Goal: Task Accomplishment & Management: Complete application form

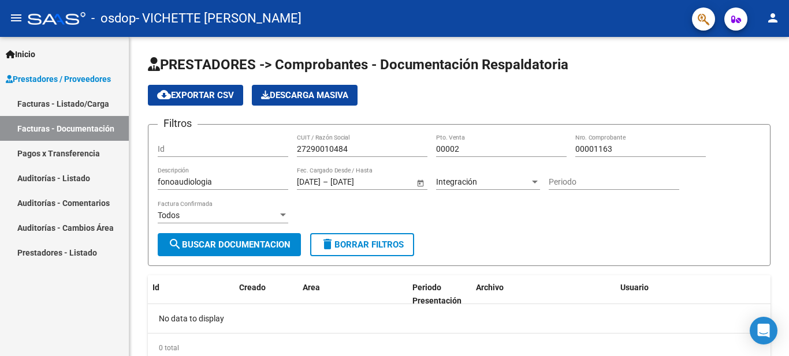
scroll to position [43, 0]
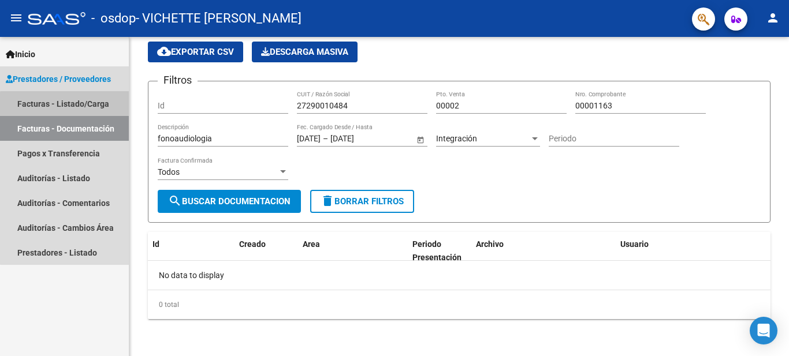
click at [96, 107] on link "Facturas - Listado/Carga" at bounding box center [64, 103] width 129 height 25
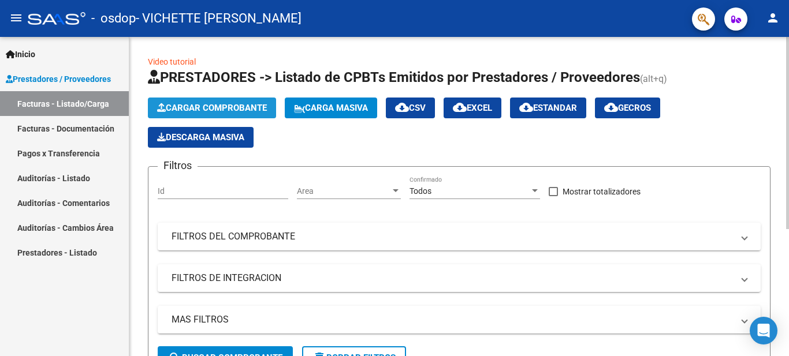
click at [245, 103] on span "Cargar Comprobante" at bounding box center [212, 108] width 110 height 10
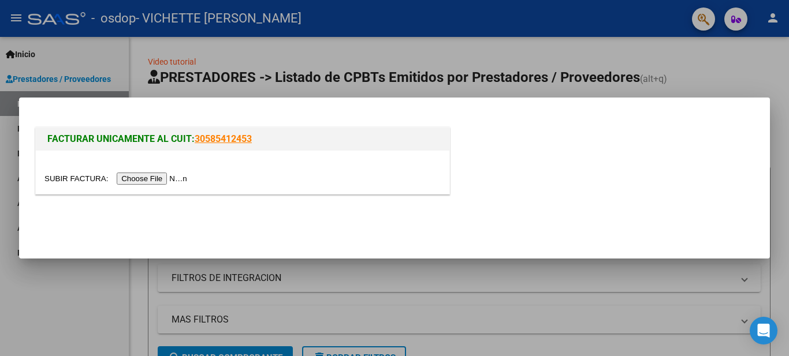
click at [167, 179] on input "file" at bounding box center [117, 179] width 146 height 12
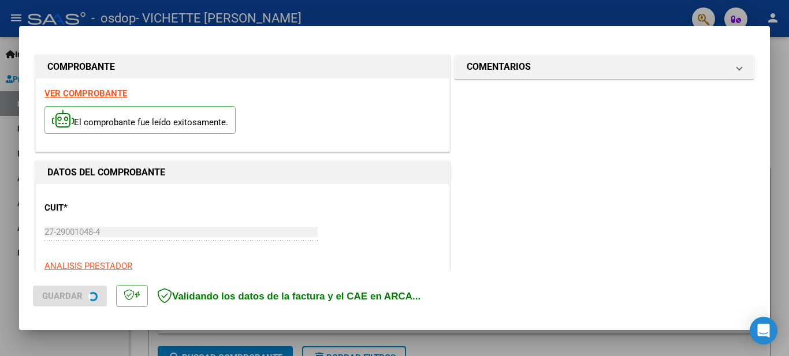
scroll to position [287, 0]
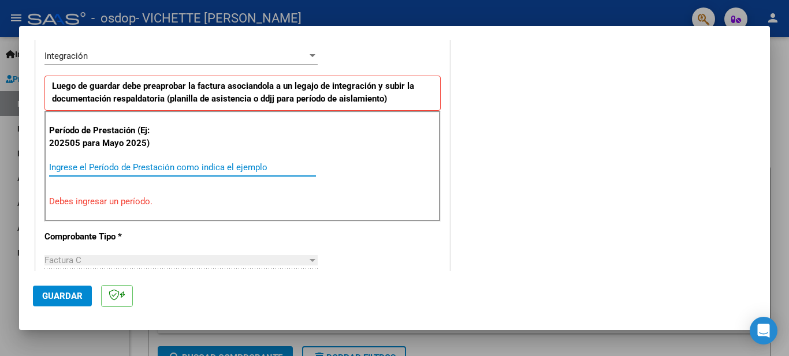
click at [227, 165] on input "Ingrese el Período de Prestación como indica el ejemplo" at bounding box center [182, 167] width 267 height 10
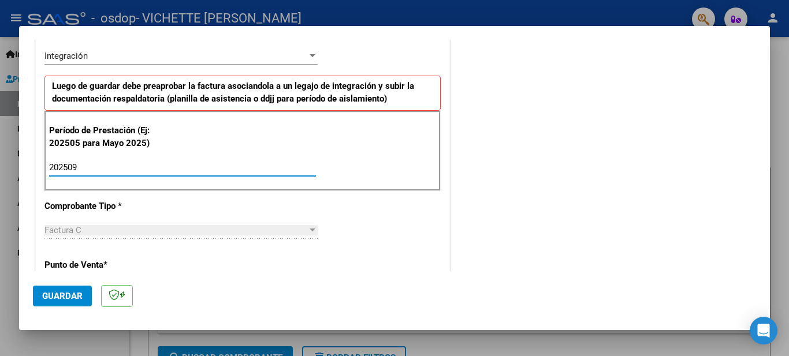
type input "202509"
click at [117, 229] on div "Factura C" at bounding box center [175, 230] width 263 height 10
click at [68, 295] on span "Guardar" at bounding box center [62, 296] width 40 height 10
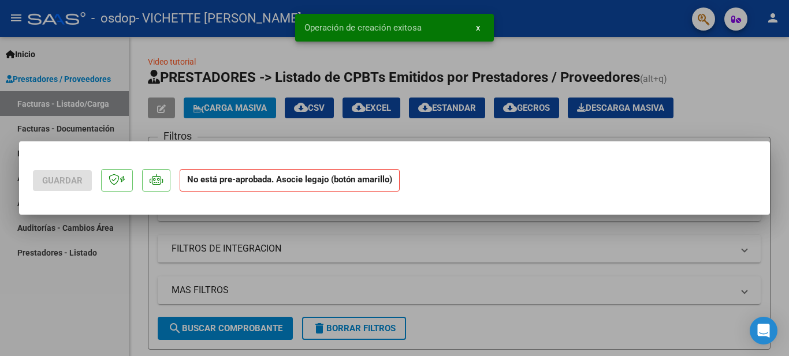
scroll to position [0, 0]
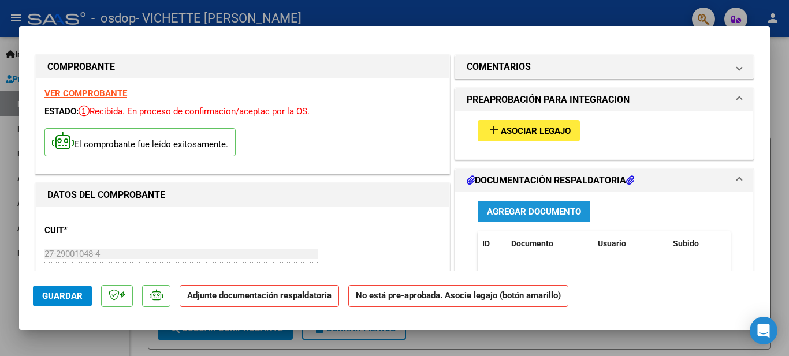
click at [503, 217] on span "Agregar Documento" at bounding box center [534, 212] width 94 height 10
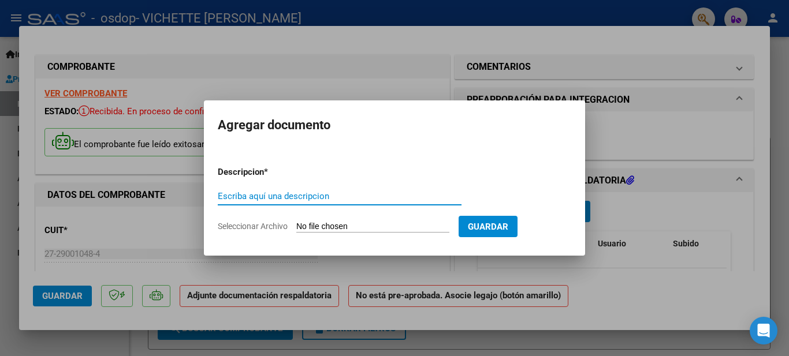
click at [368, 199] on input "Escriba aquí una descripcion" at bounding box center [340, 196] width 244 height 10
type input "planilla de asistencia"
click at [276, 225] on span "Seleccionar Archivo" at bounding box center [253, 226] width 70 height 9
click at [296, 225] on input "Seleccionar Archivo" at bounding box center [372, 227] width 153 height 11
click at [306, 223] on input "Seleccionar Archivo" at bounding box center [372, 227] width 153 height 11
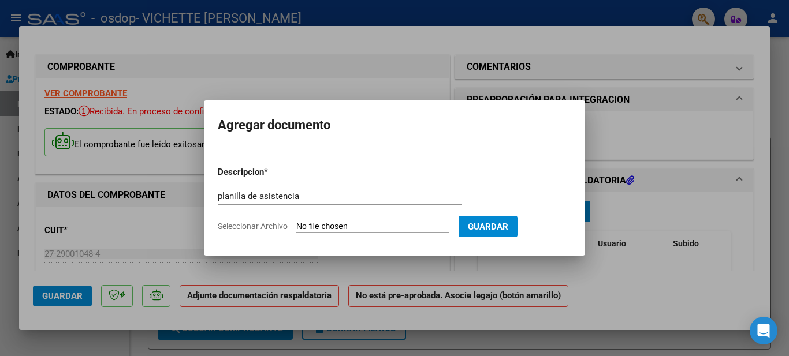
type input "C:\fakepath\[PERSON_NAME] septiembre .pdf"
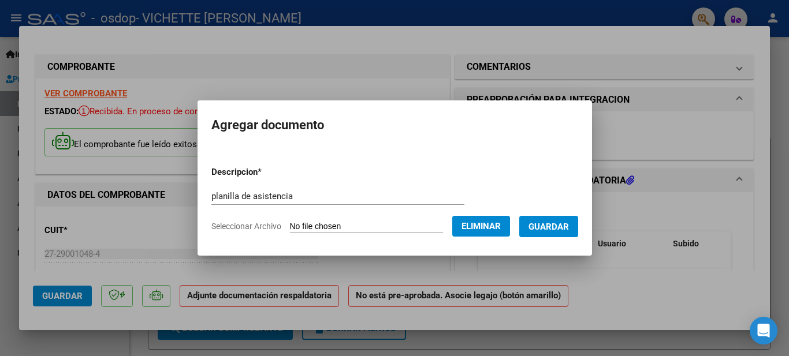
click at [554, 226] on span "Guardar" at bounding box center [549, 227] width 40 height 10
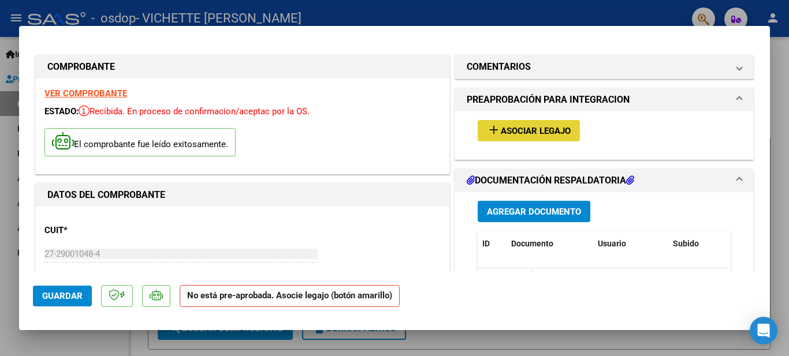
click at [516, 139] on button "add Asociar Legajo" at bounding box center [529, 130] width 102 height 21
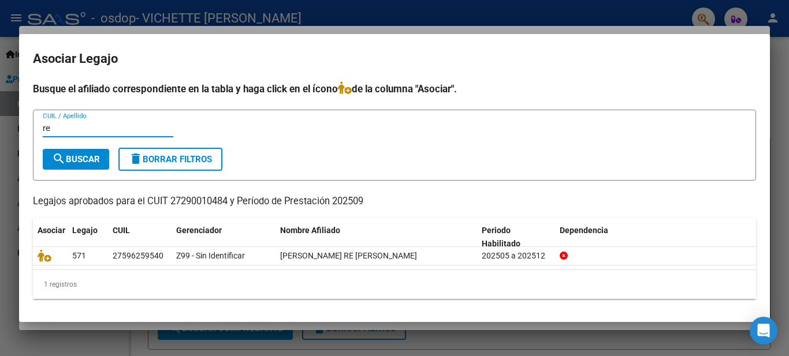
type input "r"
type input "3"
type input "27596259540"
click at [67, 157] on span "search Buscar" at bounding box center [76, 159] width 48 height 10
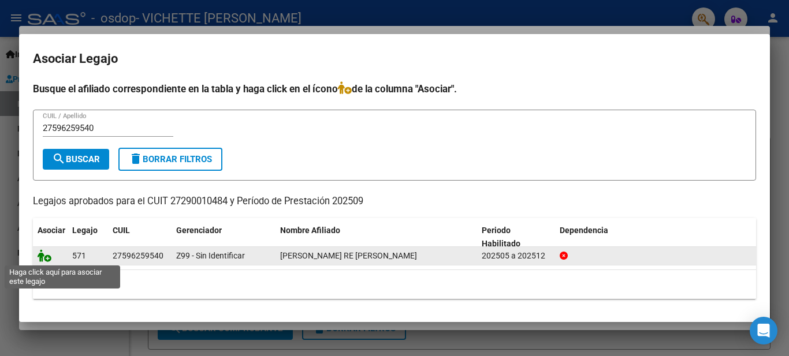
click at [46, 257] on icon at bounding box center [45, 256] width 14 height 13
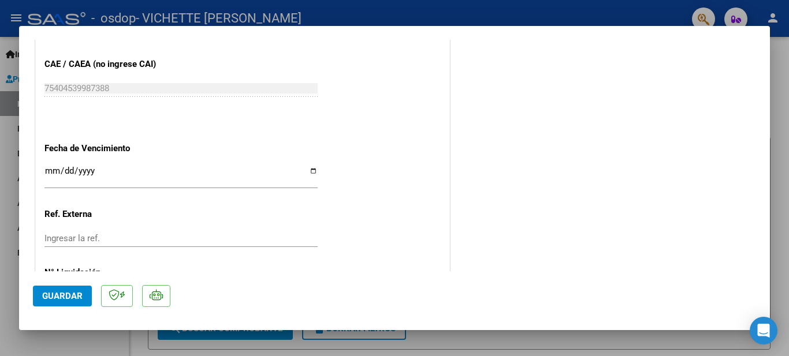
scroll to position [802, 0]
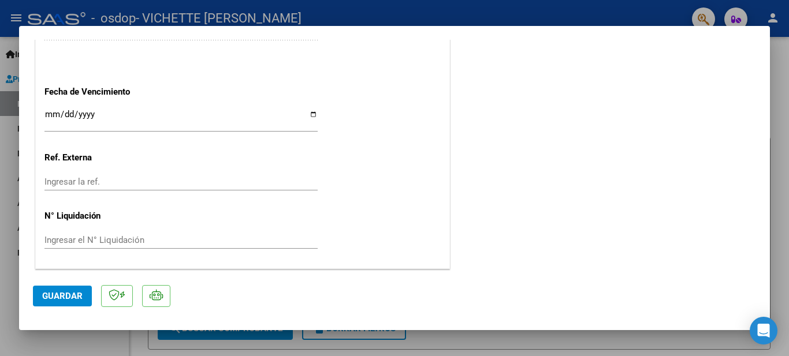
drag, startPoint x: 770, startPoint y: 239, endPoint x: 771, endPoint y: 217, distance: 22.0
click at [771, 217] on div at bounding box center [394, 178] width 789 height 356
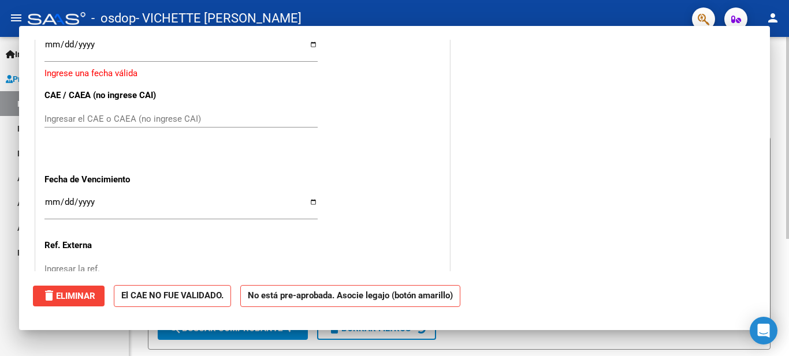
scroll to position [0, 0]
